Goal: Information Seeking & Learning: Learn about a topic

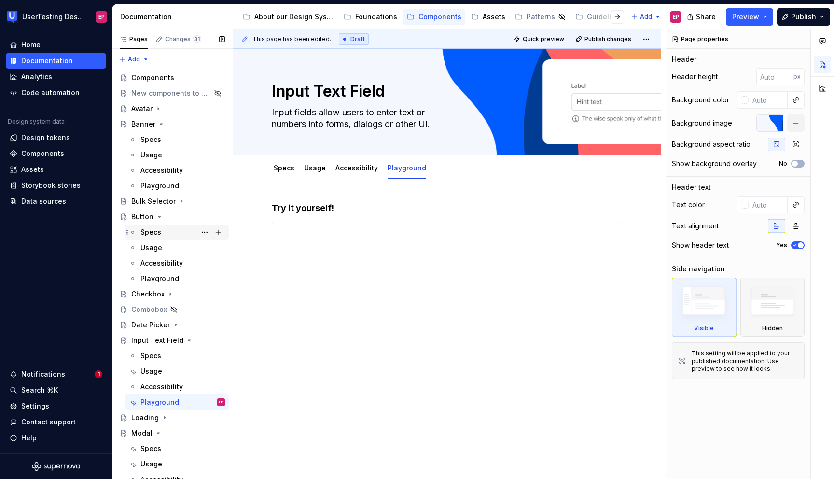
click at [165, 234] on div "Specs" at bounding box center [182, 232] width 84 height 14
type textarea "*"
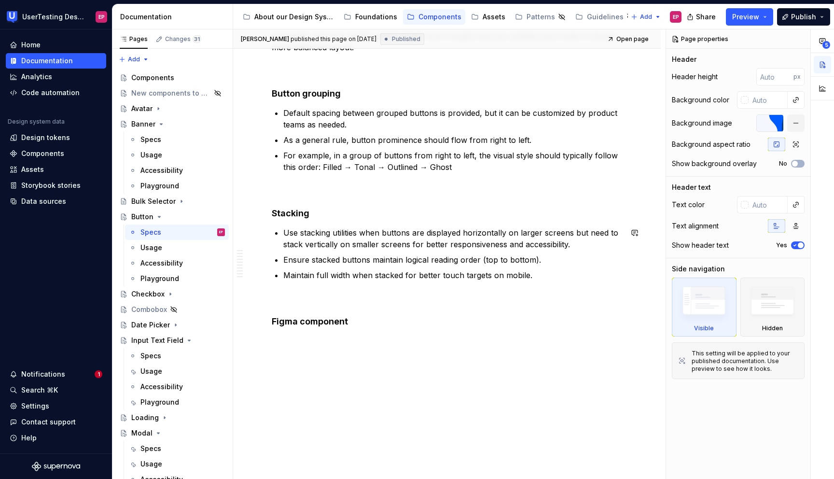
scroll to position [745, 0]
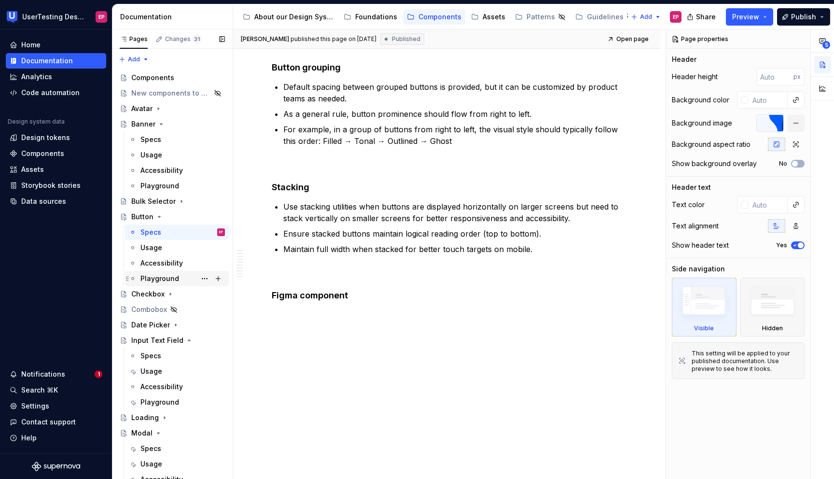
click at [178, 278] on div "Playground" at bounding box center [182, 279] width 84 height 14
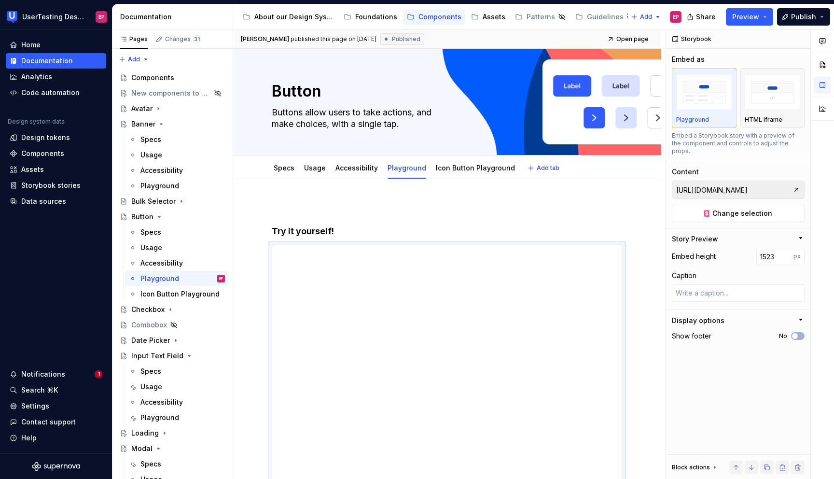
scroll to position [2, 0]
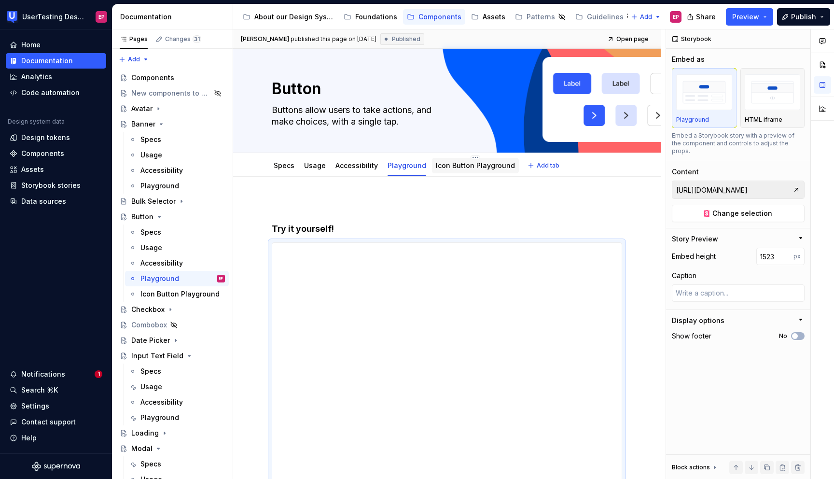
click at [445, 162] on link "Icon Button Playground" at bounding box center [475, 165] width 79 height 8
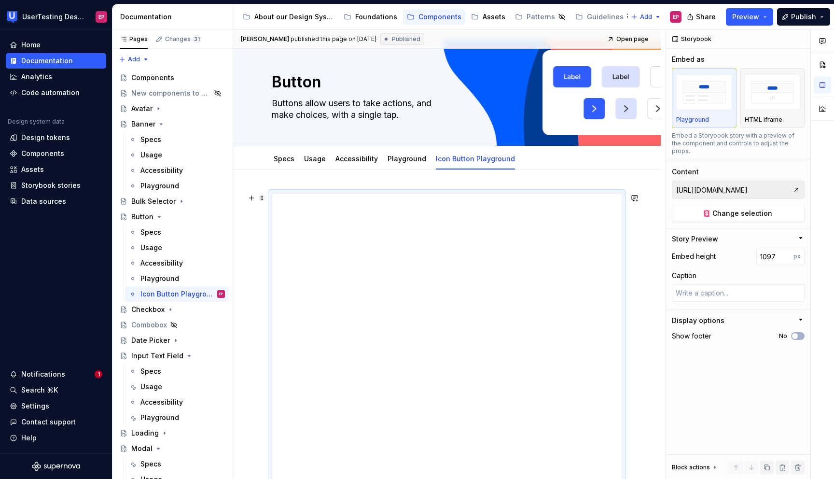
scroll to position [10, 0]
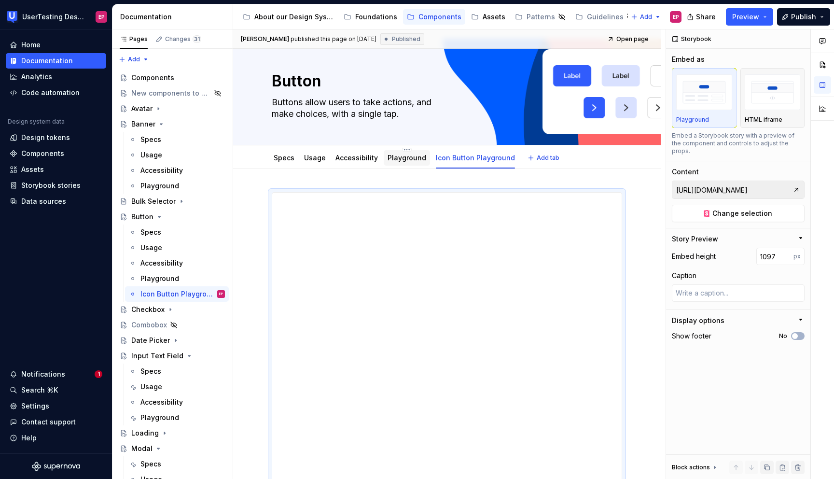
click at [404, 162] on div "Playground" at bounding box center [407, 158] width 39 height 10
click at [403, 159] on link "Playground" at bounding box center [407, 157] width 39 height 8
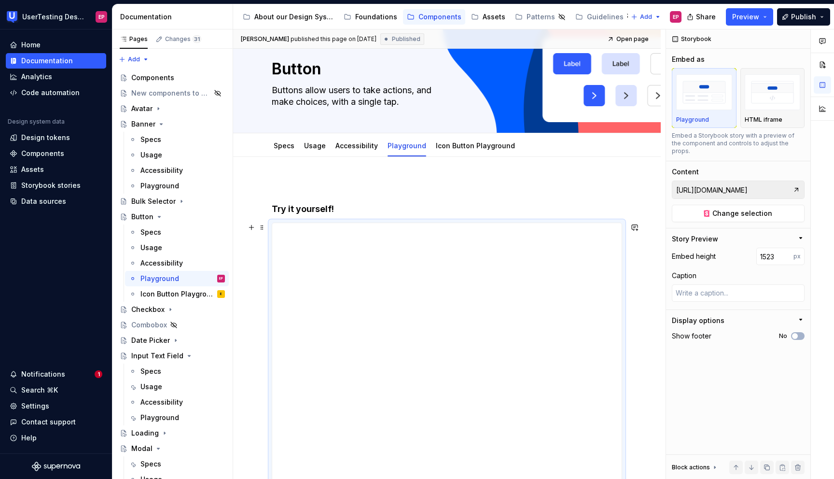
scroll to position [12, 0]
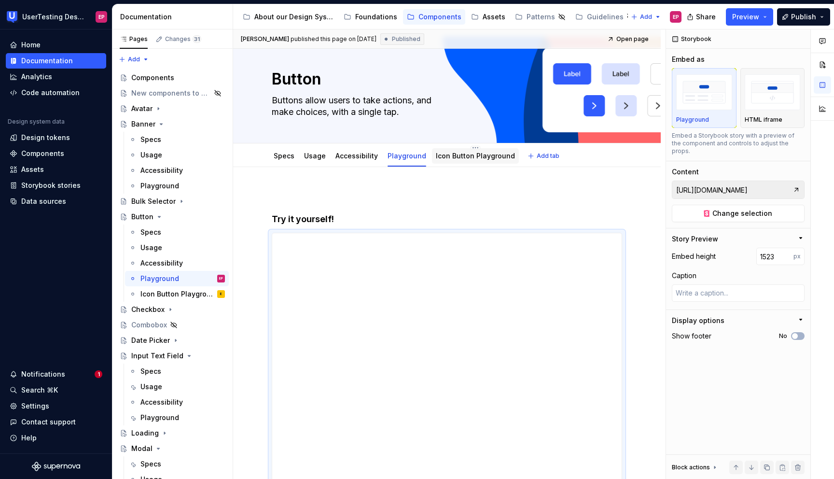
click at [484, 155] on link "Icon Button Playground" at bounding box center [475, 156] width 79 height 8
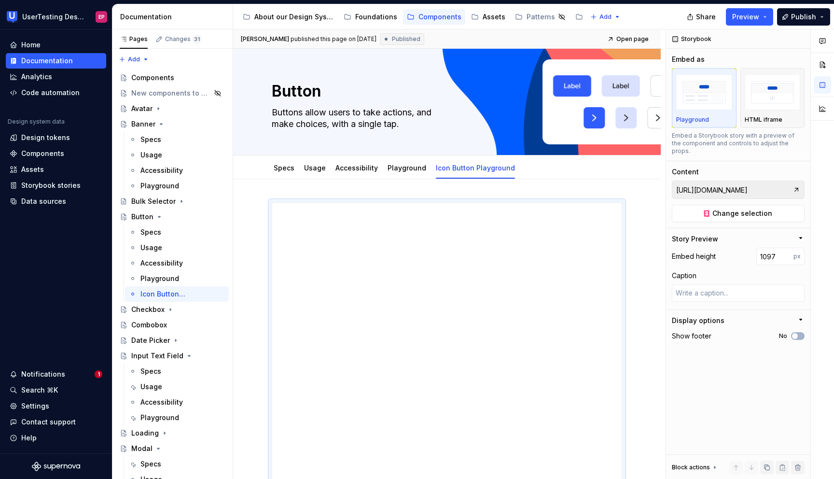
type textarea "*"
